Goal: Information Seeking & Learning: Check status

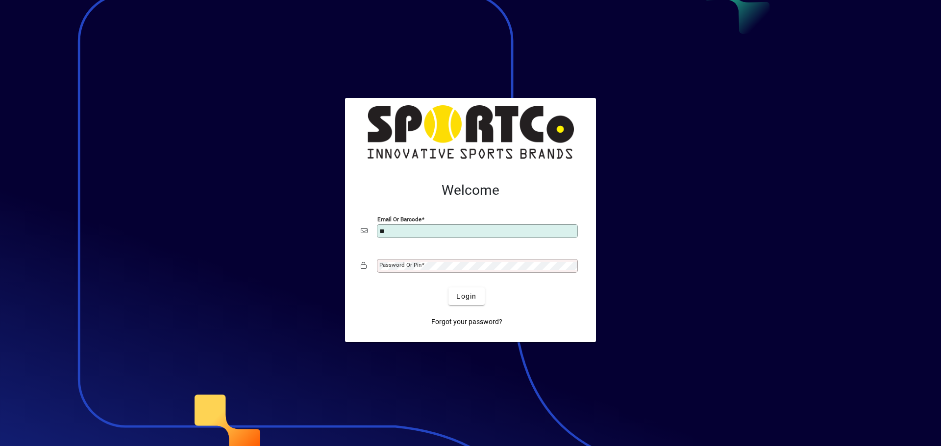
type input "**********"
drag, startPoint x: 470, startPoint y: 298, endPoint x: 470, endPoint y: 292, distance: 6.4
click at [470, 293] on span "Login" at bounding box center [466, 297] width 20 height 10
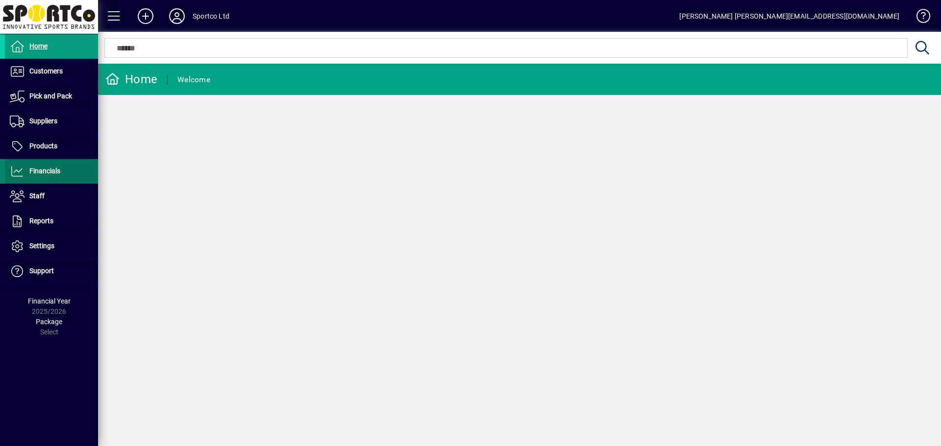
click at [50, 172] on span "Financials" at bounding box center [44, 171] width 31 height 8
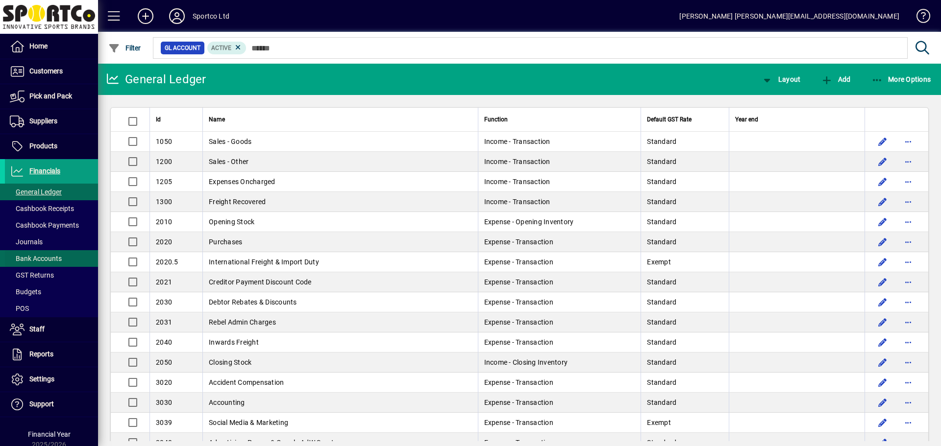
drag, startPoint x: 51, startPoint y: 257, endPoint x: 58, endPoint y: 256, distance: 6.5
click at [51, 257] on span "Bank Accounts" at bounding box center [36, 259] width 52 height 8
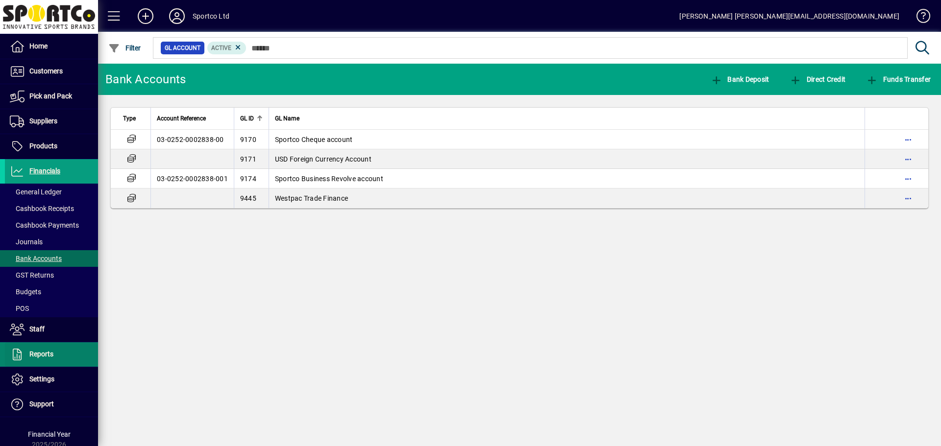
click at [53, 353] on span at bounding box center [51, 355] width 93 height 24
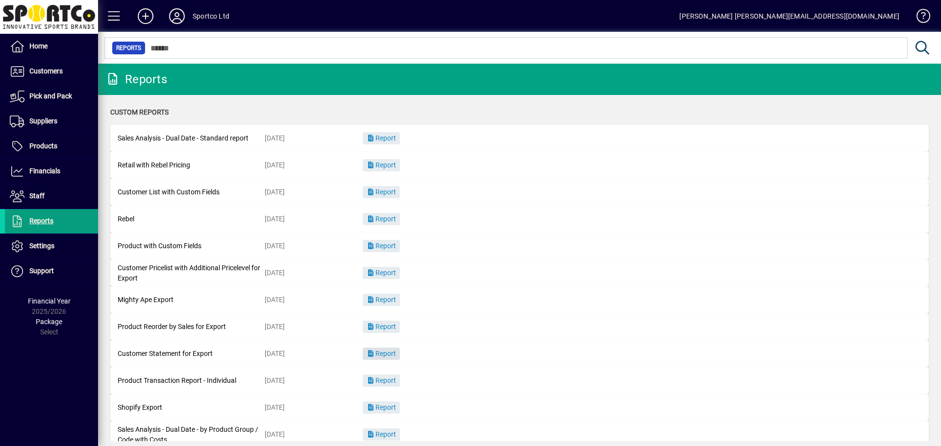
click at [384, 350] on span "Report" at bounding box center [380, 354] width 29 height 8
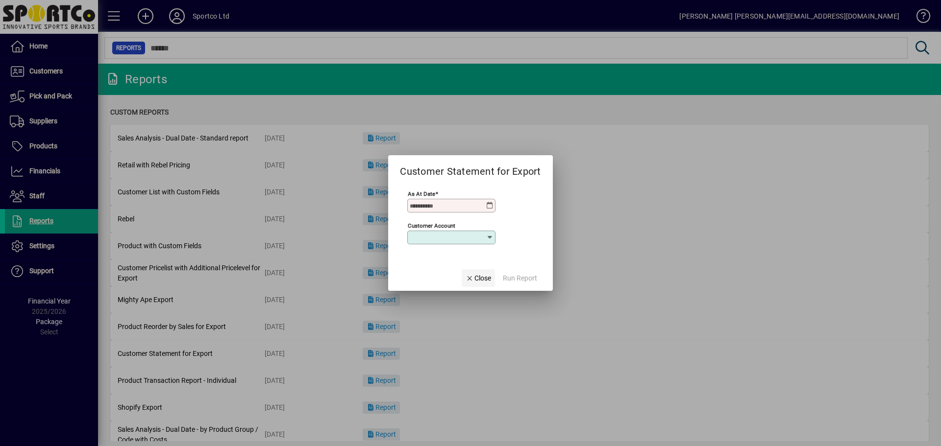
click at [483, 278] on span "Close" at bounding box center [477, 278] width 25 height 10
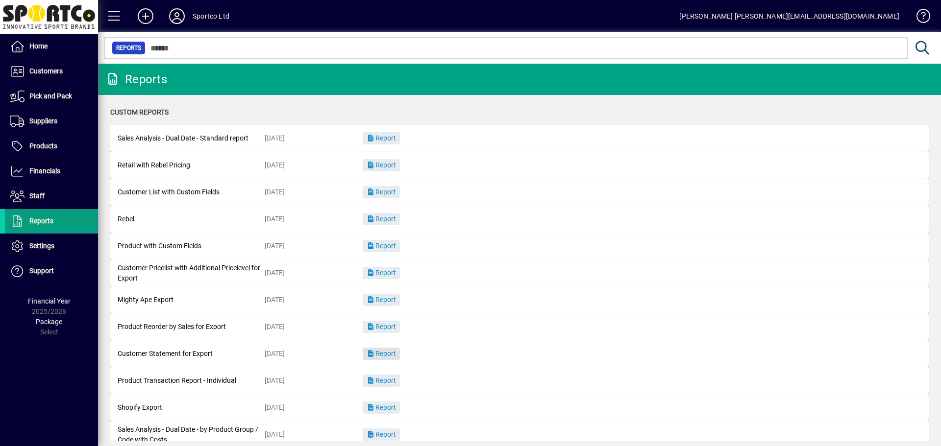
click at [389, 351] on span "Report" at bounding box center [380, 354] width 29 height 8
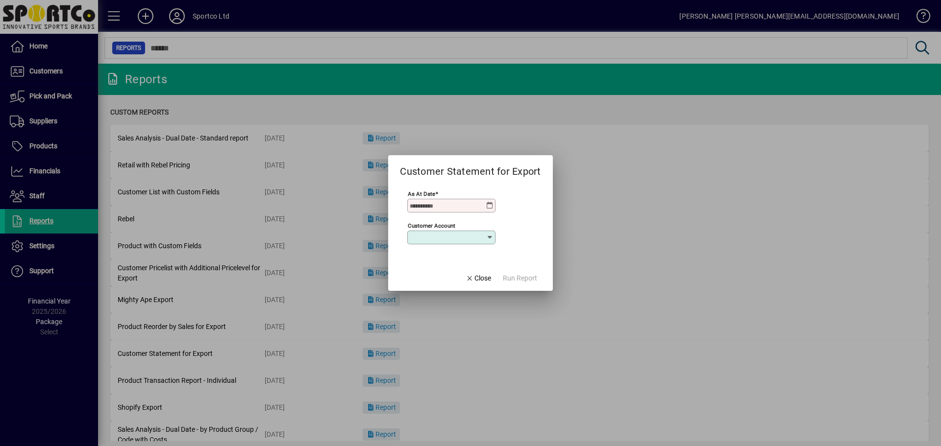
click at [489, 203] on icon at bounding box center [490, 206] width 8 height 8
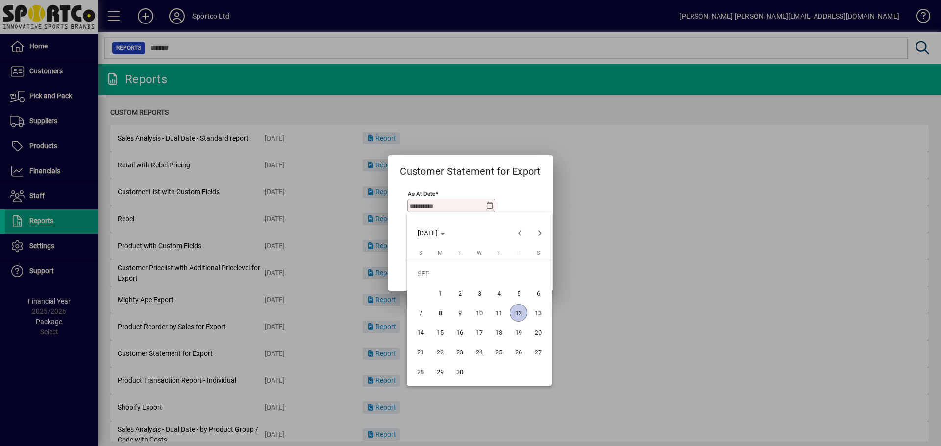
drag, startPoint x: 516, startPoint y: 311, endPoint x: 491, endPoint y: 276, distance: 43.2
click at [516, 310] on span "12" at bounding box center [519, 313] width 18 height 18
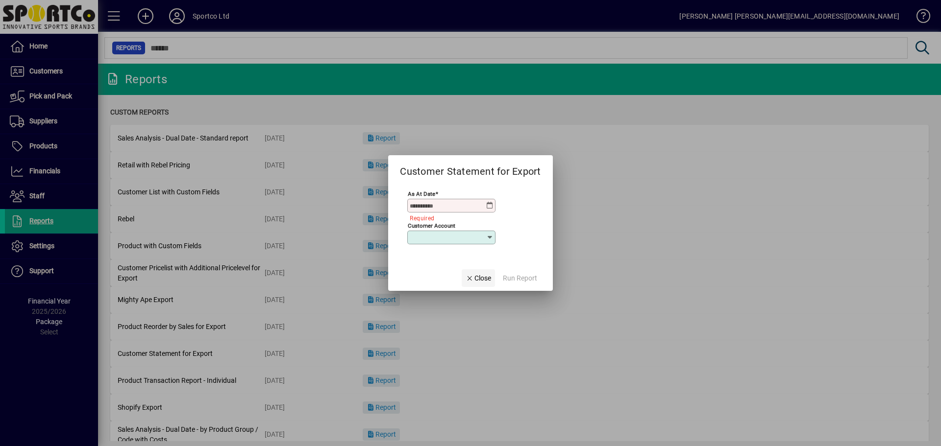
type input "**********"
click at [437, 238] on input "Customer Account" at bounding box center [448, 238] width 76 height 8
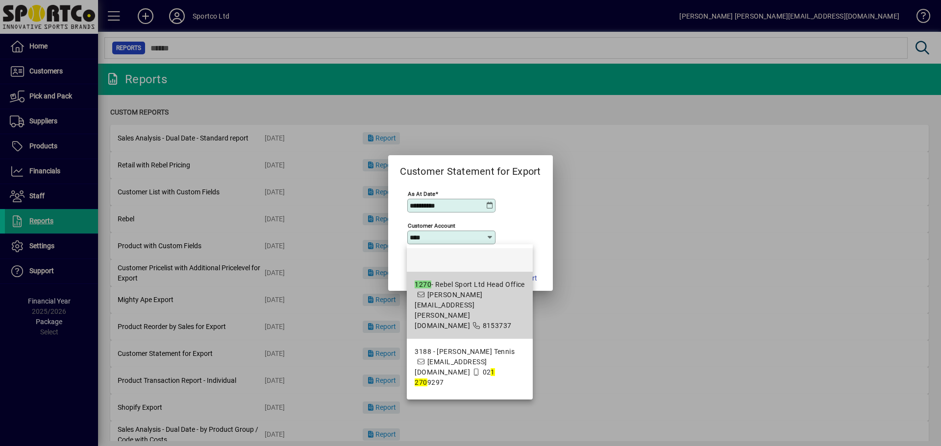
click at [440, 292] on span "1270 - Rebel Sport Ltd Head Office [PERSON_NAME][EMAIL_ADDRESS][PERSON_NAME][DO…" at bounding box center [469, 305] width 110 height 51
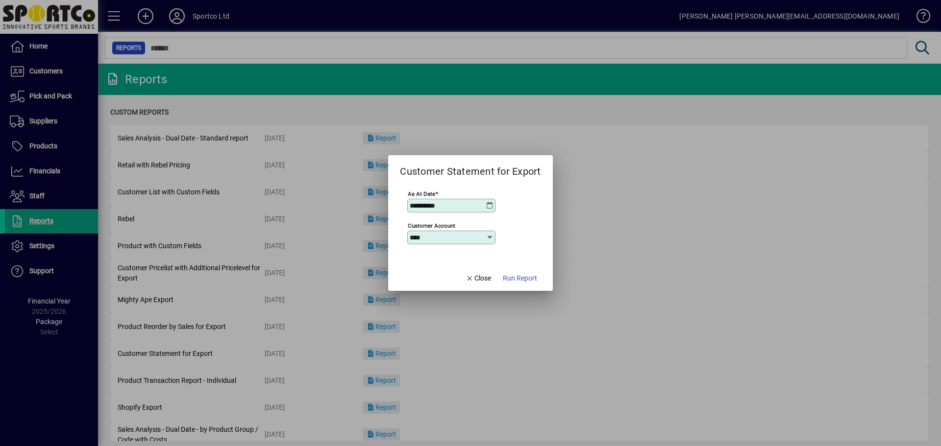
type input "**********"
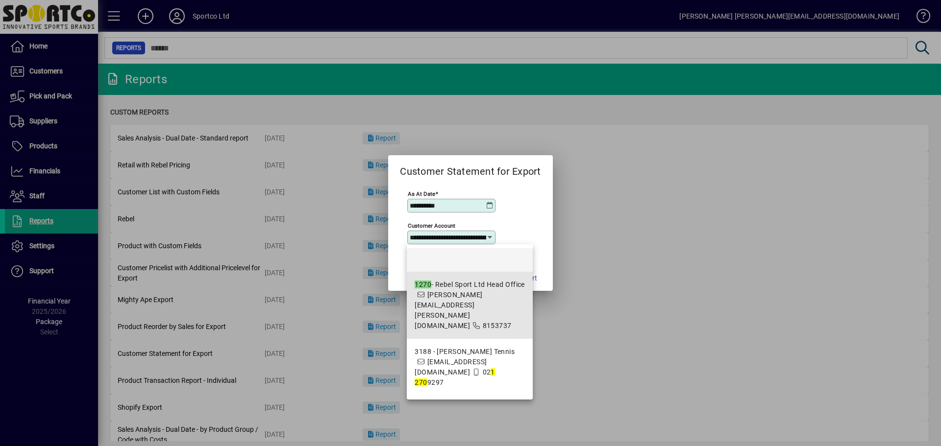
scroll to position [0, 35]
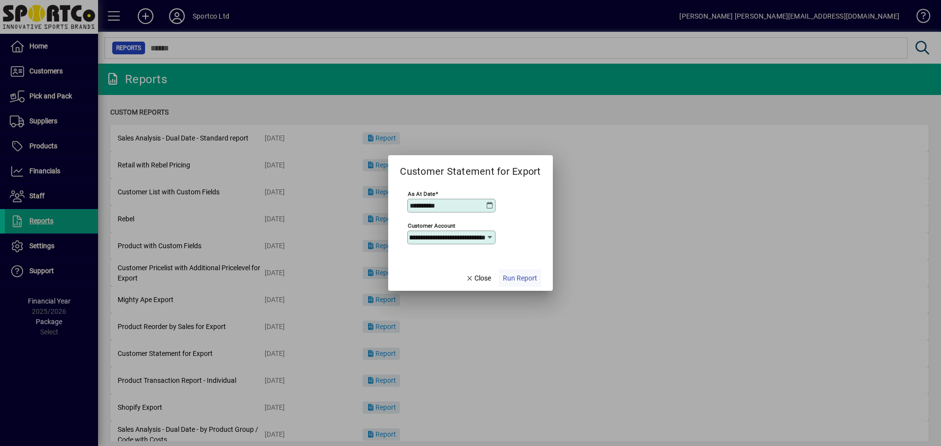
click at [527, 275] on span "Run Report" at bounding box center [520, 278] width 34 height 10
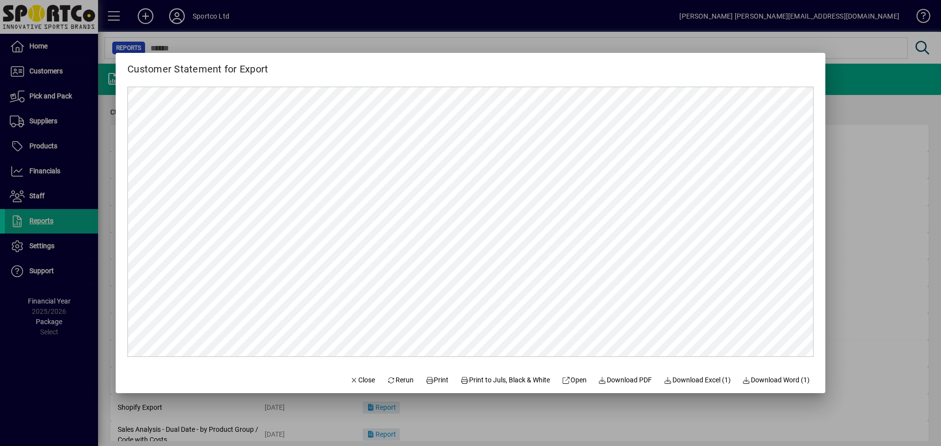
scroll to position [0, 0]
click at [351, 378] on span "Close" at bounding box center [362, 380] width 25 height 10
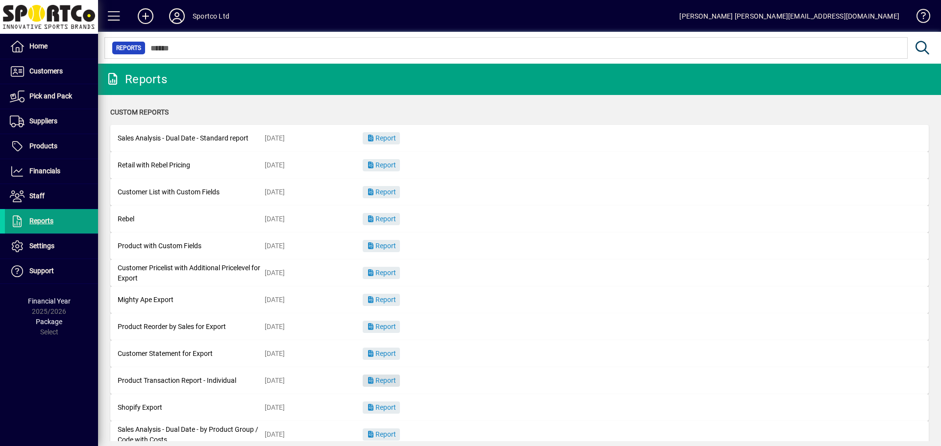
click at [389, 380] on span "Report" at bounding box center [380, 381] width 29 height 8
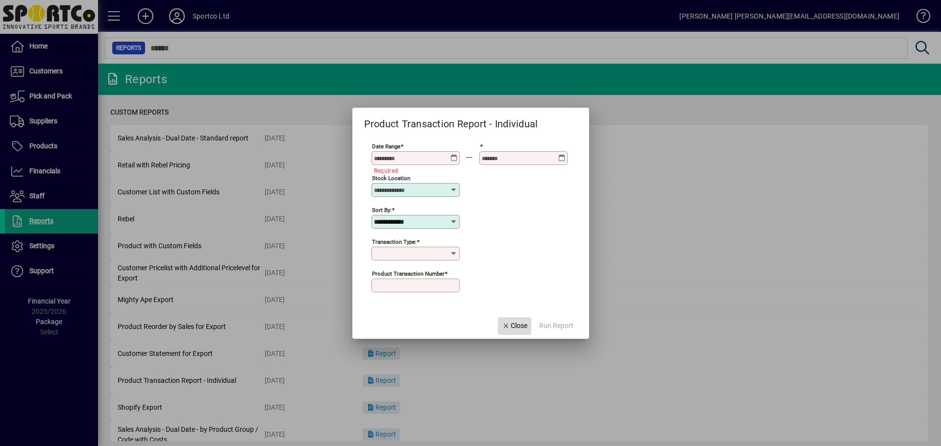
click at [516, 325] on span "Close" at bounding box center [514, 326] width 25 height 10
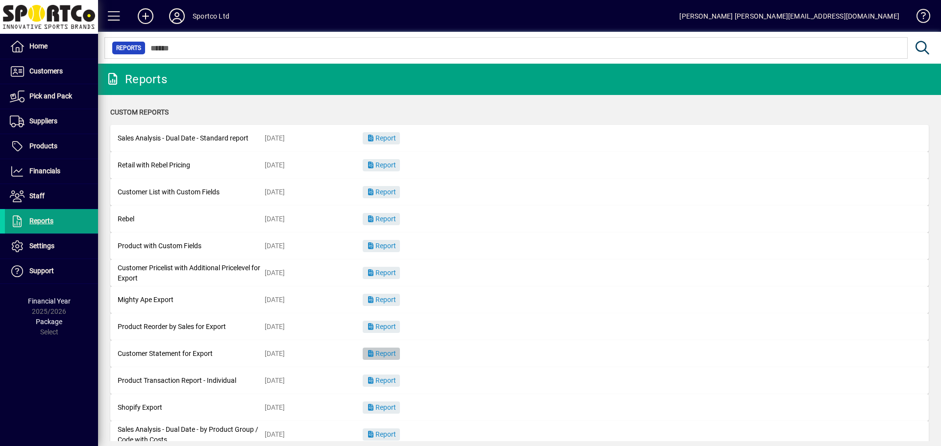
click at [390, 350] on span "Report" at bounding box center [380, 354] width 29 height 8
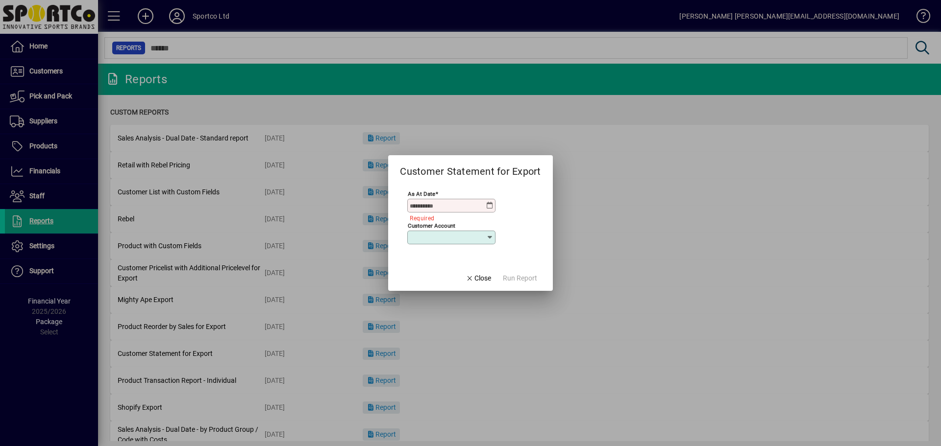
click at [485, 201] on div "As at Date" at bounding box center [451, 206] width 88 height 14
click at [491, 207] on icon at bounding box center [490, 206] width 8 height 8
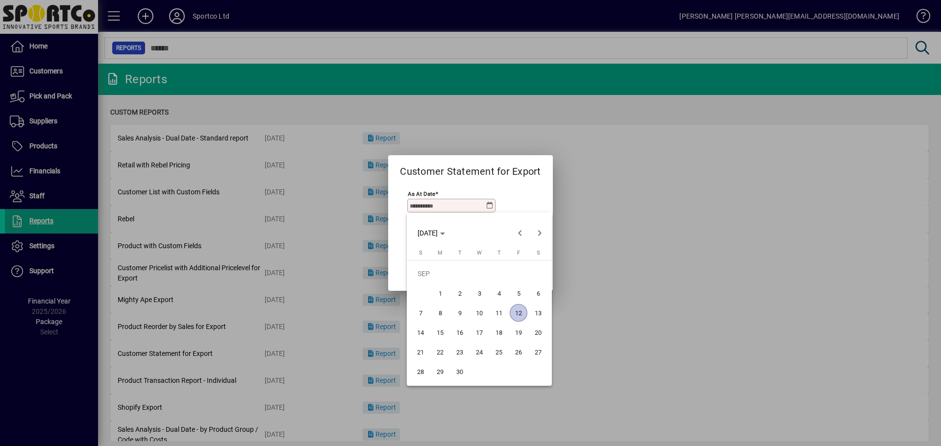
drag, startPoint x: 520, startPoint y: 313, endPoint x: 512, endPoint y: 300, distance: 15.4
click at [520, 312] on span "12" at bounding box center [519, 313] width 18 height 18
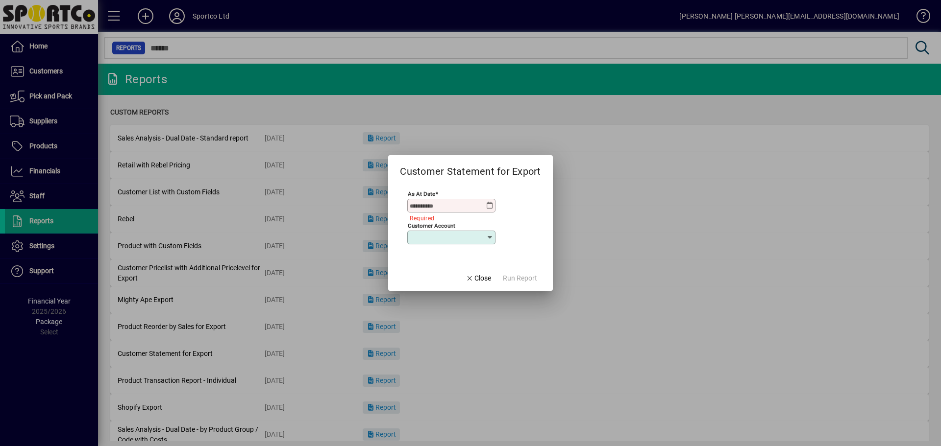
type input "**********"
drag, startPoint x: 471, startPoint y: 238, endPoint x: 460, endPoint y: 231, distance: 12.9
click at [470, 237] on input "Customer Account" at bounding box center [448, 238] width 76 height 8
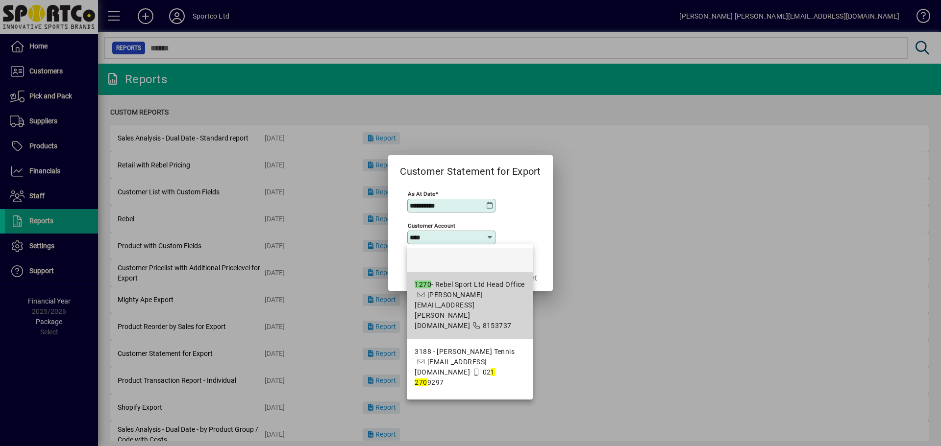
click at [467, 295] on span "1270 - Rebel Sport Ltd Head Office [PERSON_NAME][EMAIL_ADDRESS][PERSON_NAME][DO…" at bounding box center [469, 305] width 110 height 51
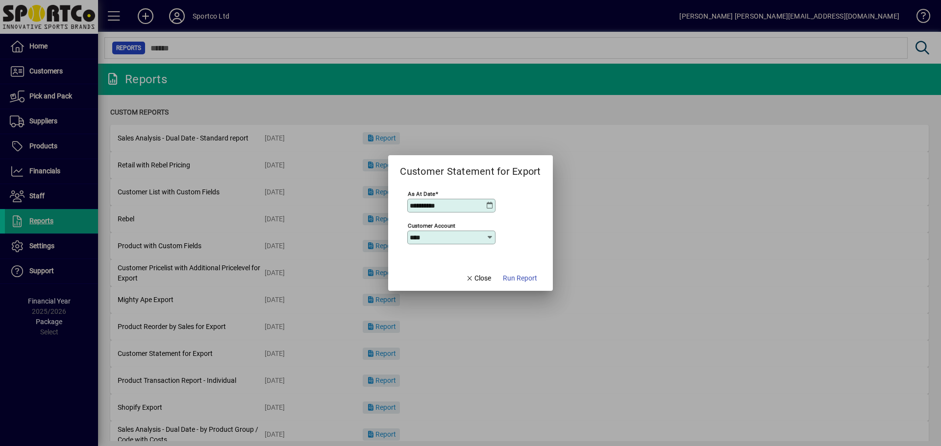
type input "**********"
click at [523, 276] on span "Run Report" at bounding box center [520, 278] width 34 height 10
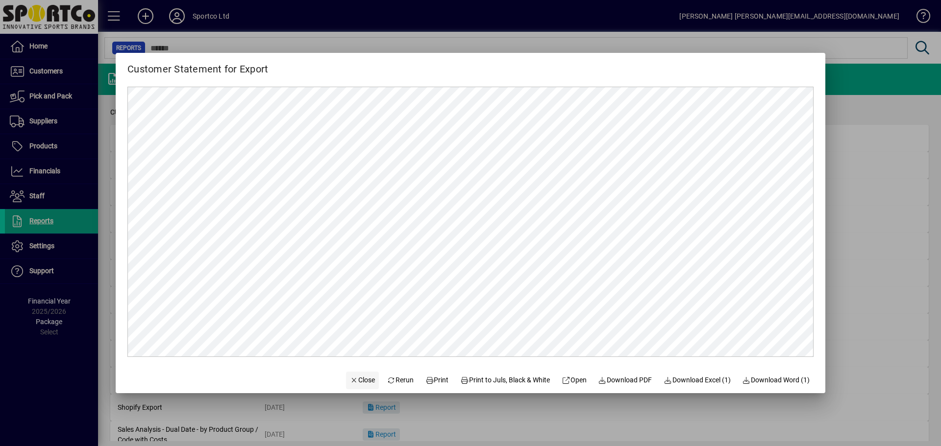
click at [350, 378] on span "Close" at bounding box center [362, 380] width 25 height 10
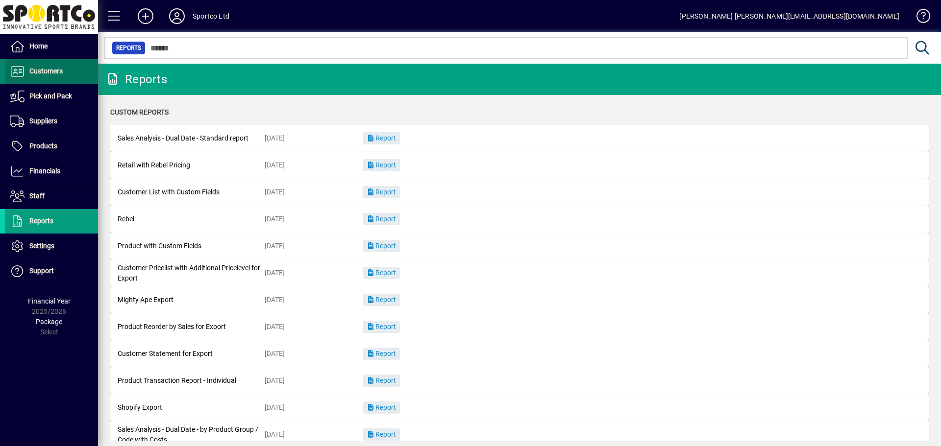
drag, startPoint x: 31, startPoint y: 69, endPoint x: 37, endPoint y: 63, distance: 8.3
click at [31, 69] on span "Customers" at bounding box center [45, 71] width 33 height 8
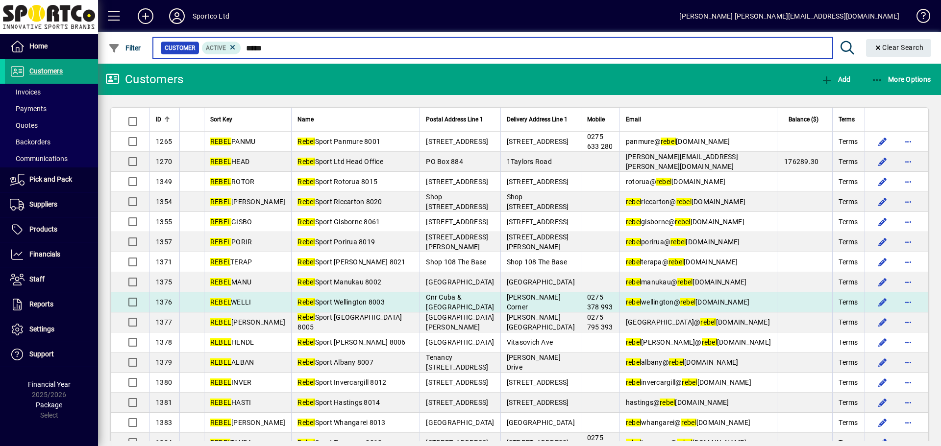
type input "*****"
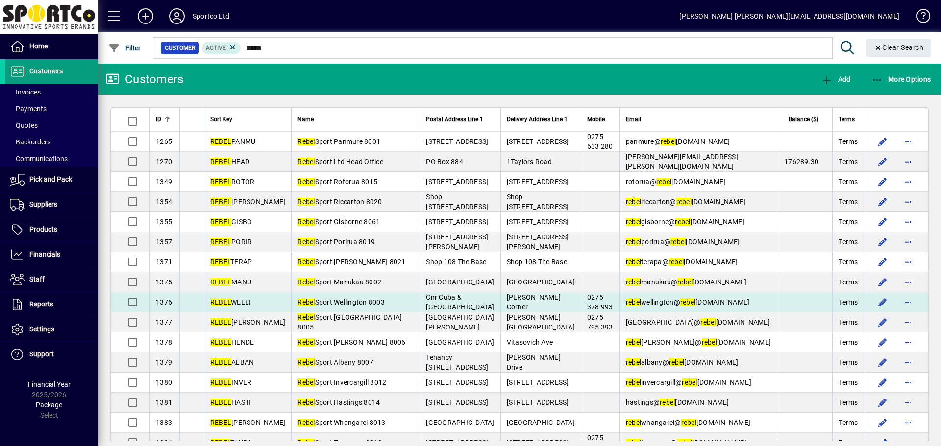
click at [334, 300] on span "Rebel Sport Wellington 8003" at bounding box center [340, 302] width 87 height 8
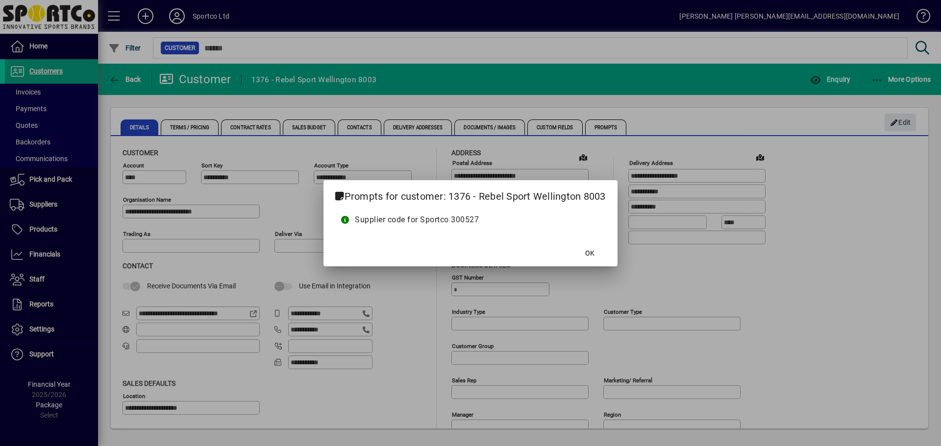
type input "**********"
click at [592, 250] on span "OK" at bounding box center [589, 253] width 9 height 10
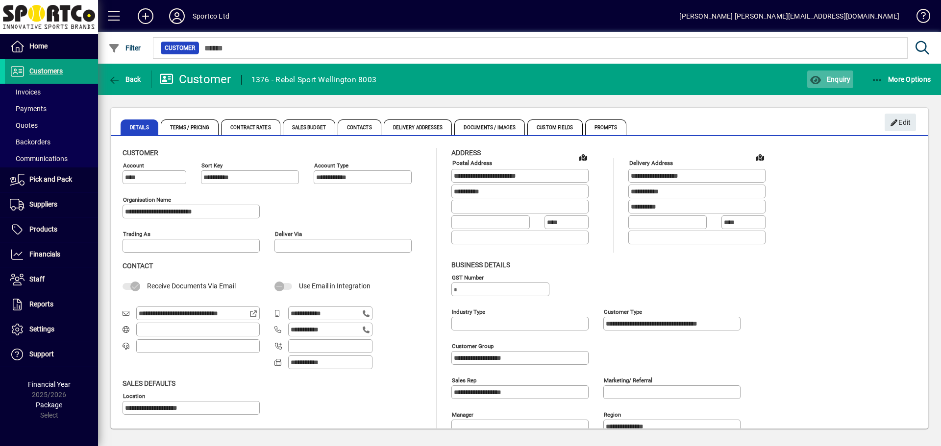
click at [832, 73] on span "button" at bounding box center [830, 80] width 46 height 24
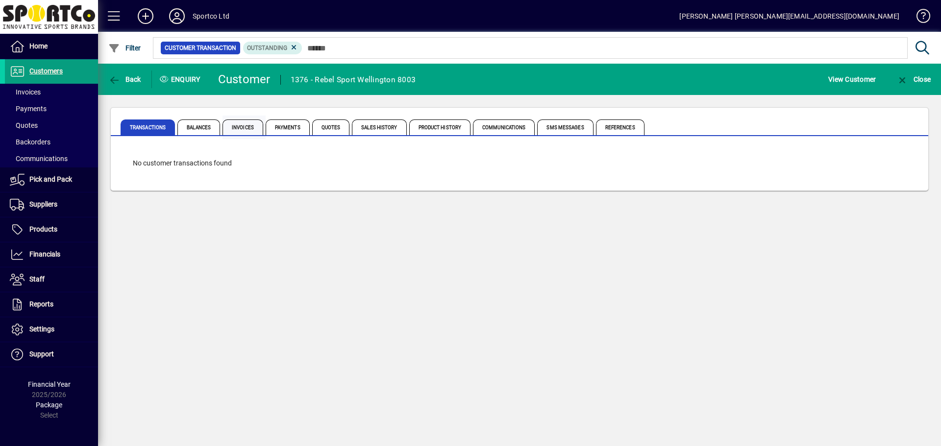
click at [255, 126] on span "Invoices" at bounding box center [242, 128] width 41 height 16
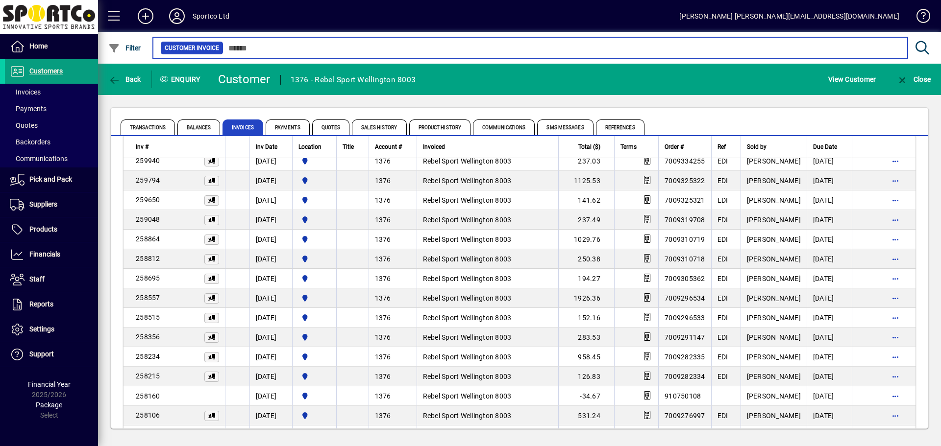
scroll to position [1176, 0]
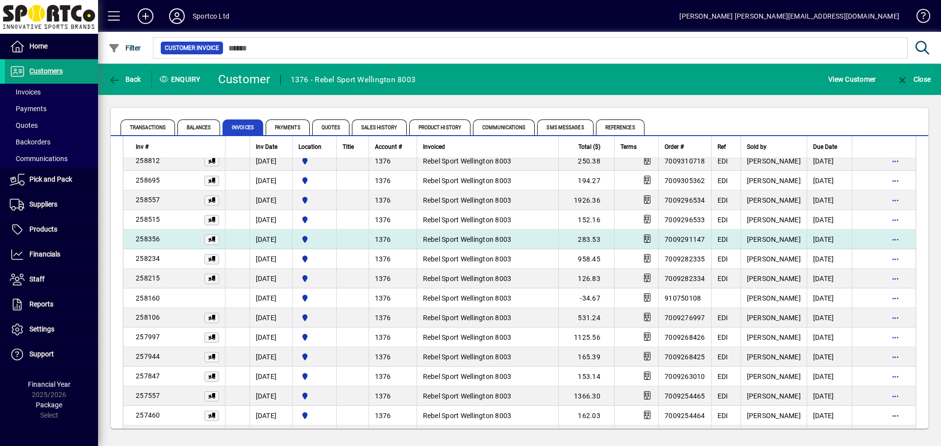
click at [484, 240] on span "Rebel Sport Wellington 8003" at bounding box center [467, 240] width 89 height 8
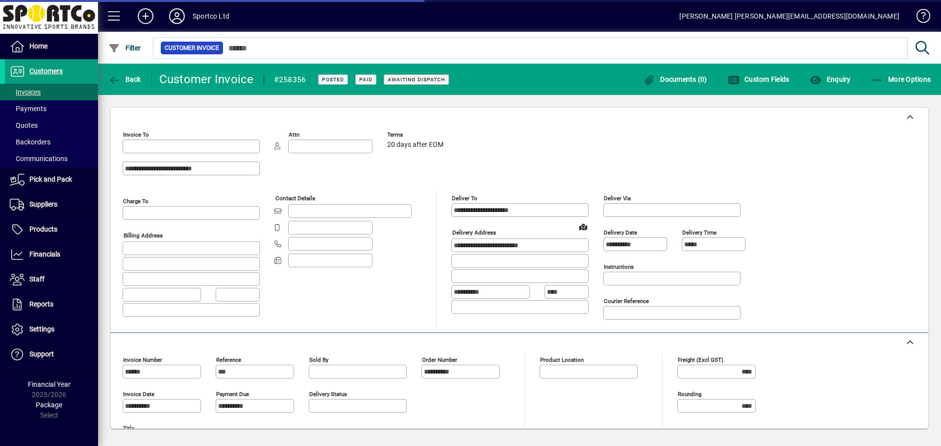
type input "**********"
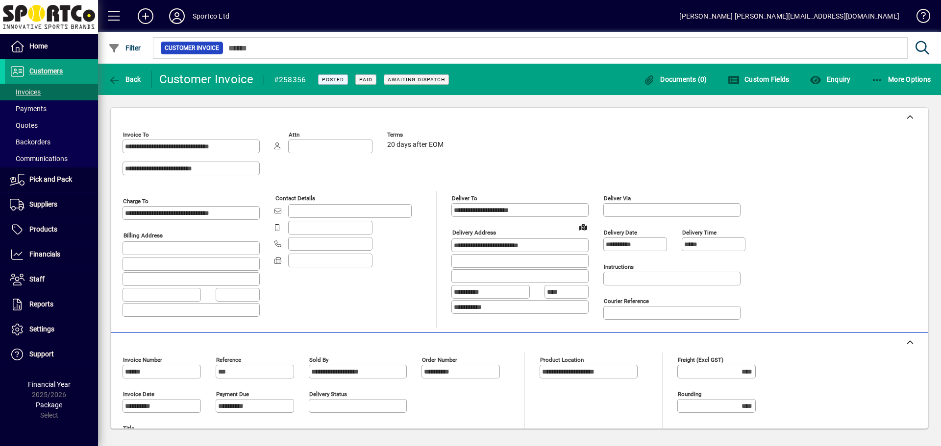
scroll to position [49, 0]
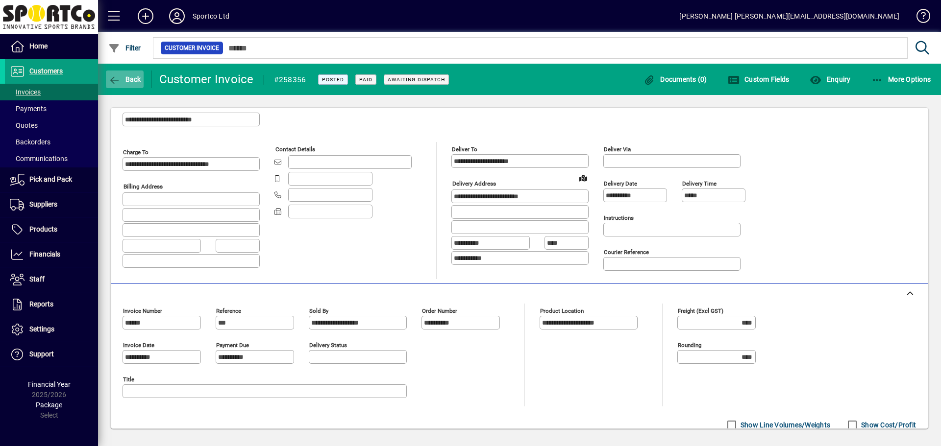
click at [123, 74] on span "button" at bounding box center [125, 80] width 38 height 24
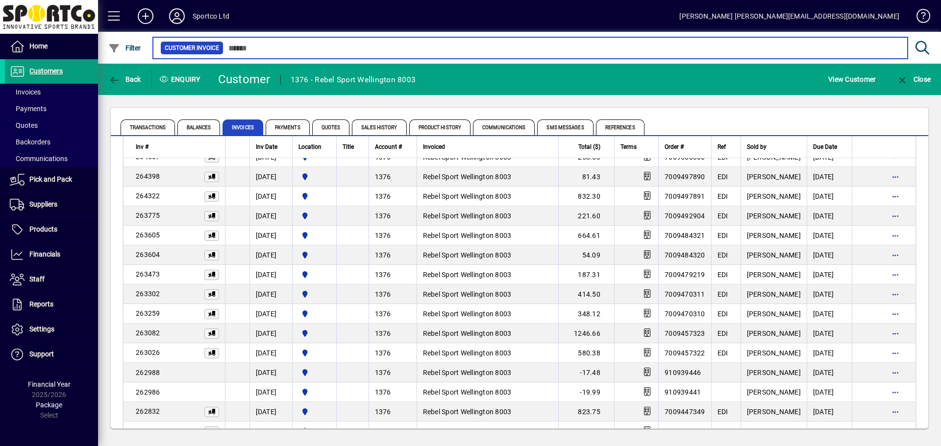
scroll to position [490, 0]
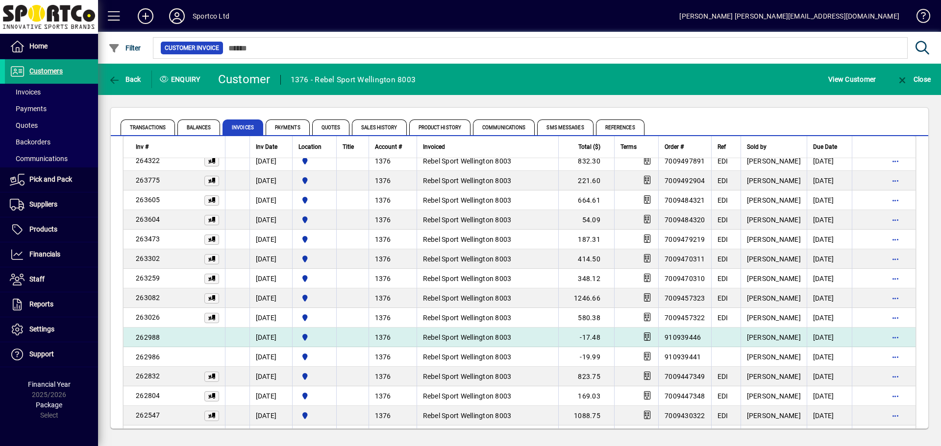
click at [695, 335] on span "910939446" at bounding box center [682, 338] width 36 height 8
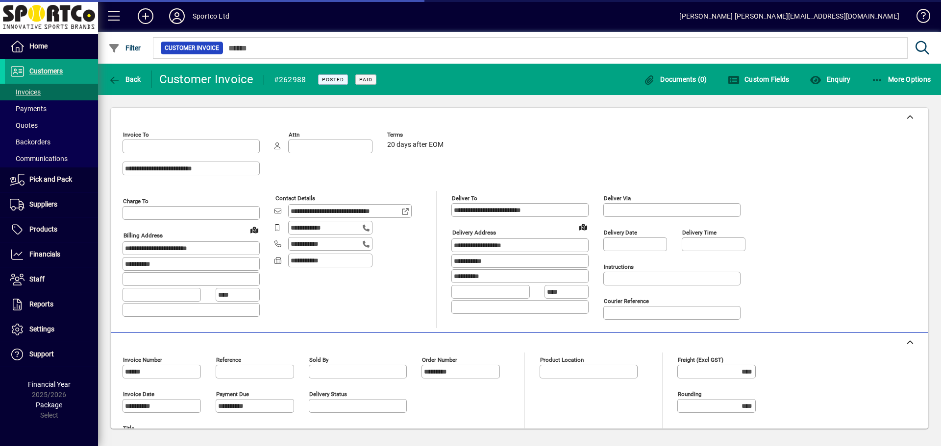
type input "**********"
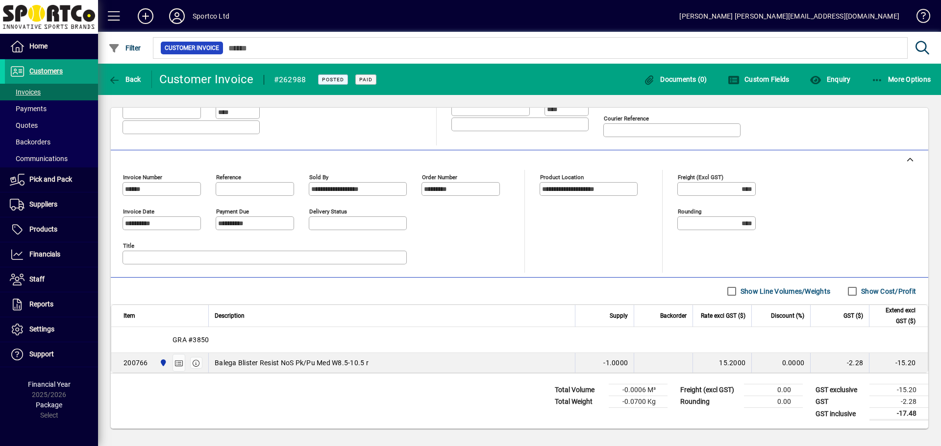
scroll to position [134, 0]
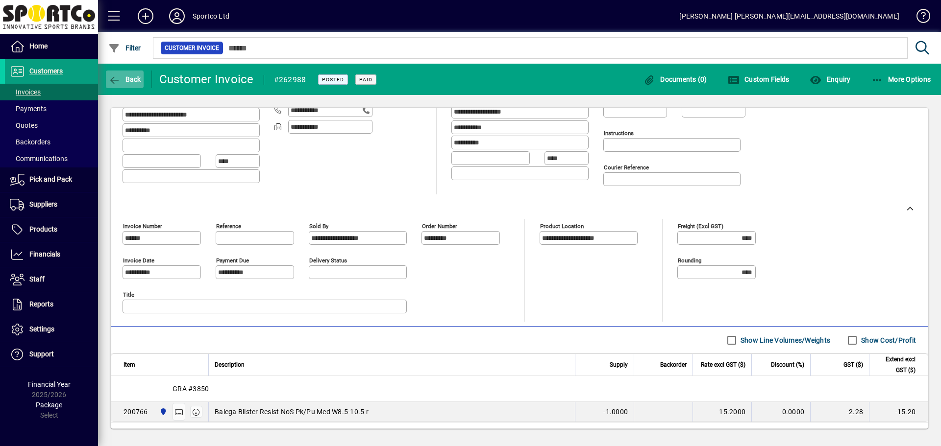
click at [132, 75] on span "Back" at bounding box center [124, 79] width 33 height 8
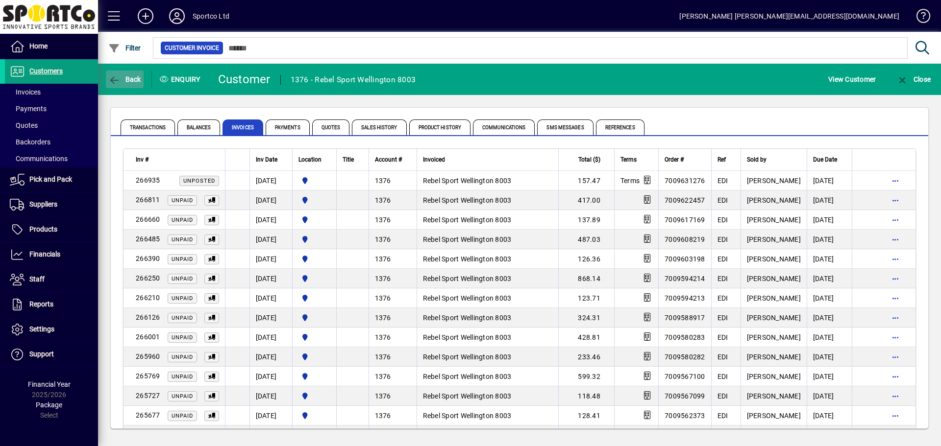
click at [136, 73] on span "button" at bounding box center [125, 80] width 38 height 24
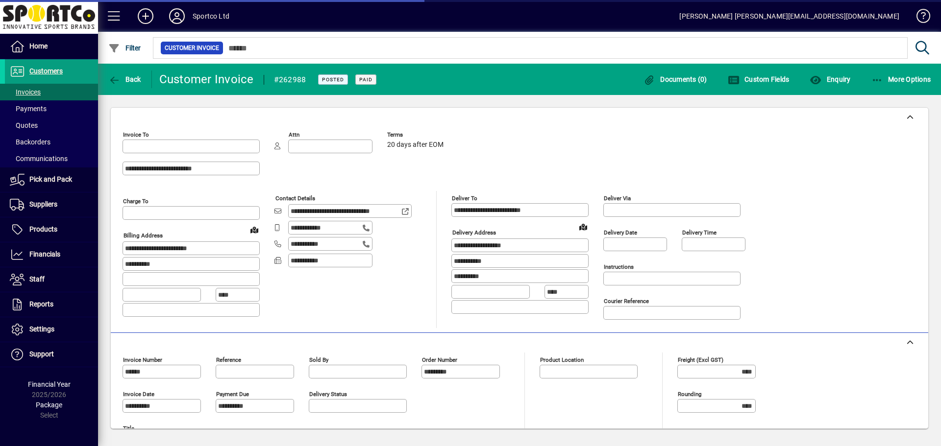
type input "**********"
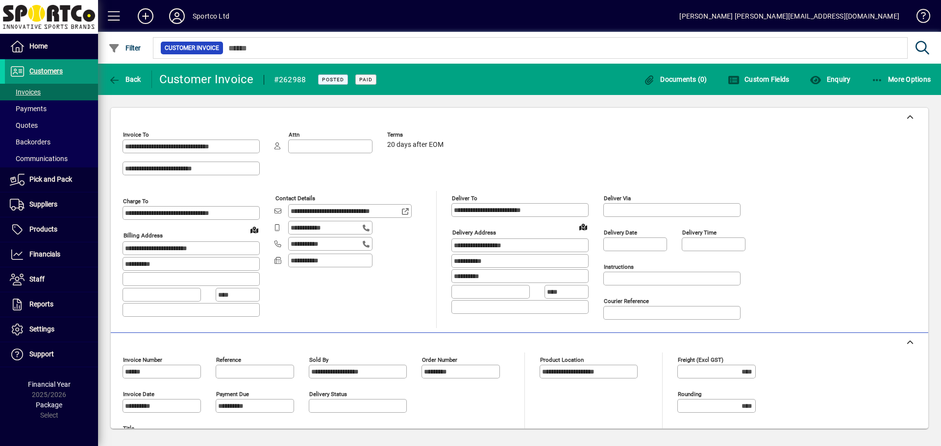
click at [55, 69] on span "Customers" at bounding box center [45, 71] width 33 height 8
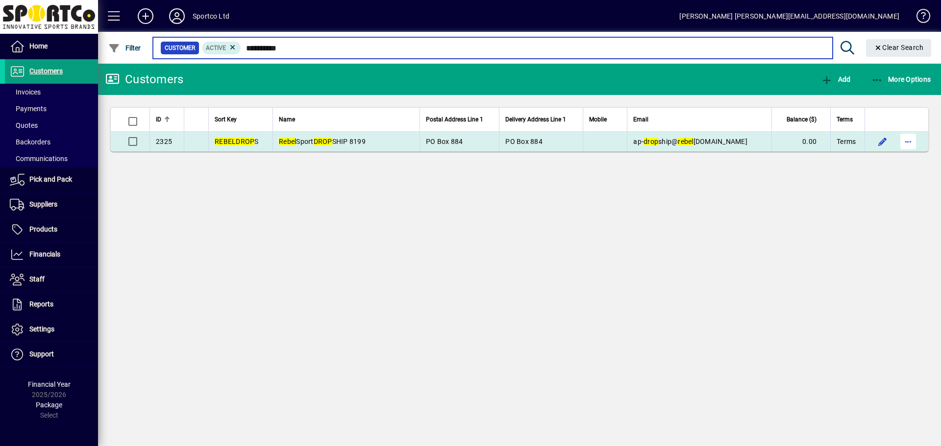
type input "**********"
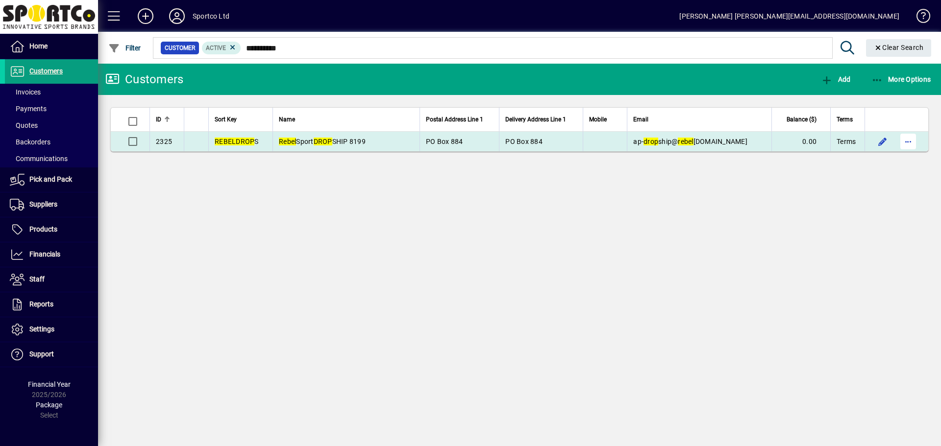
click at [908, 141] on span "button" at bounding box center [908, 142] width 24 height 24
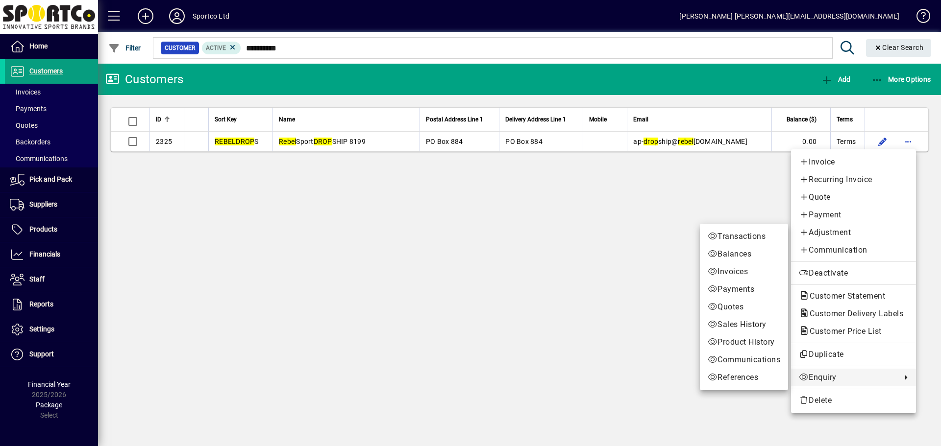
drag, startPoint x: 825, startPoint y: 375, endPoint x: 817, endPoint y: 376, distance: 7.4
click at [825, 375] on span "Enquiry" at bounding box center [847, 378] width 97 height 12
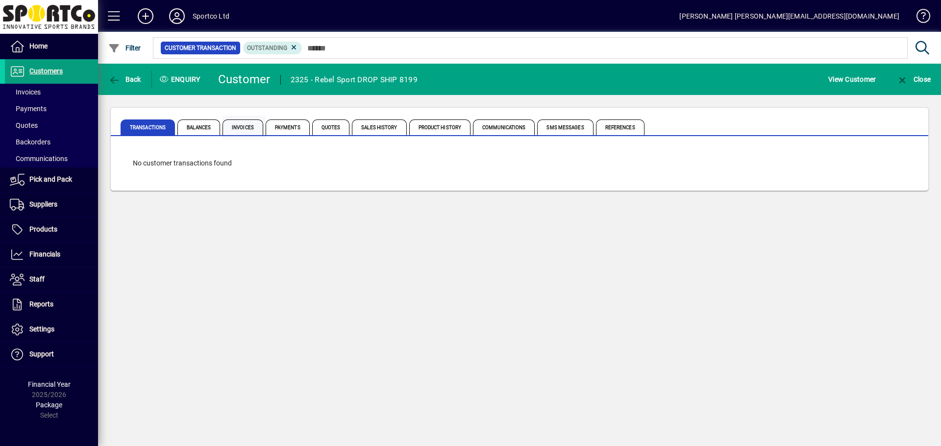
click at [248, 126] on span "Invoices" at bounding box center [242, 128] width 41 height 16
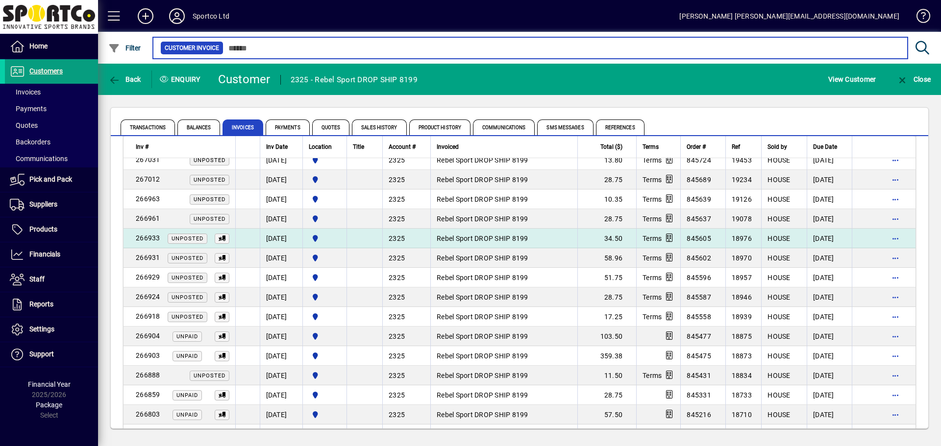
scroll to position [98, 0]
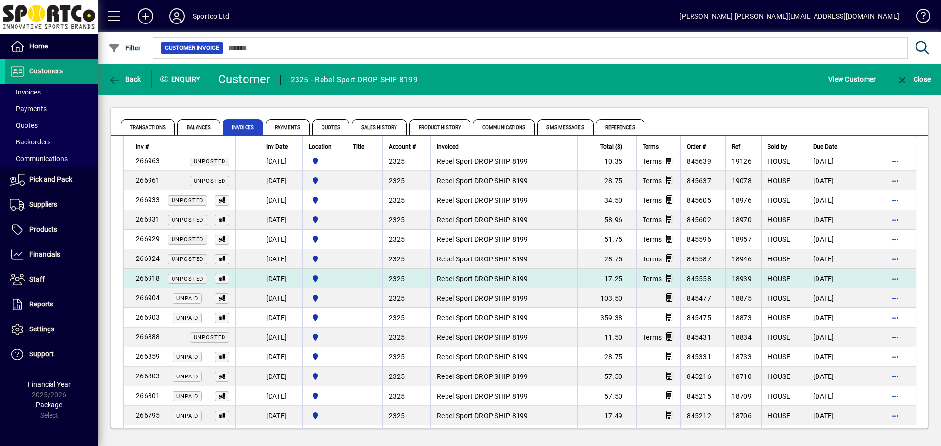
click at [501, 276] on span "Rebel Sport DROP SHIP 8199" at bounding box center [483, 279] width 92 height 8
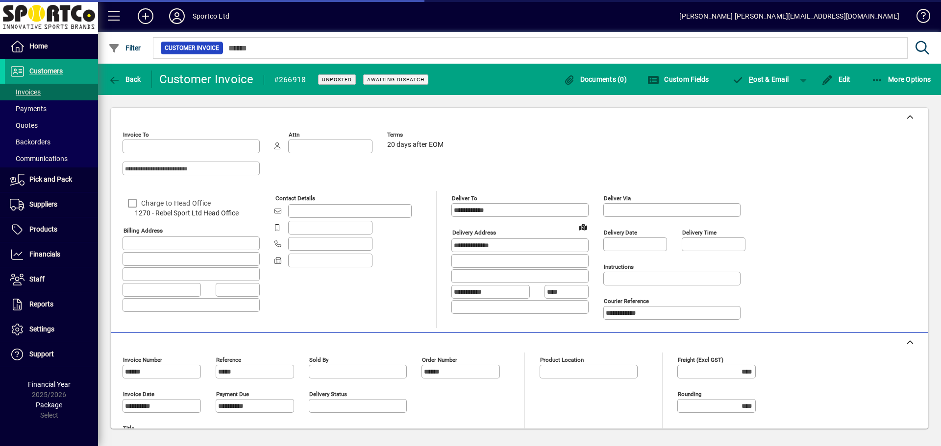
type input "**********"
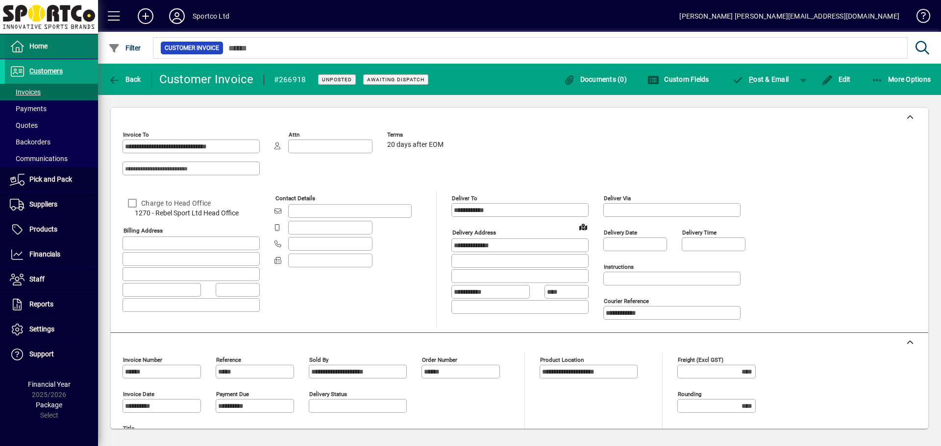
drag, startPoint x: 58, startPoint y: 73, endPoint x: 64, endPoint y: 52, distance: 20.9
click at [58, 73] on span "Customers" at bounding box center [45, 71] width 33 height 8
